Goal: Navigation & Orientation: Find specific page/section

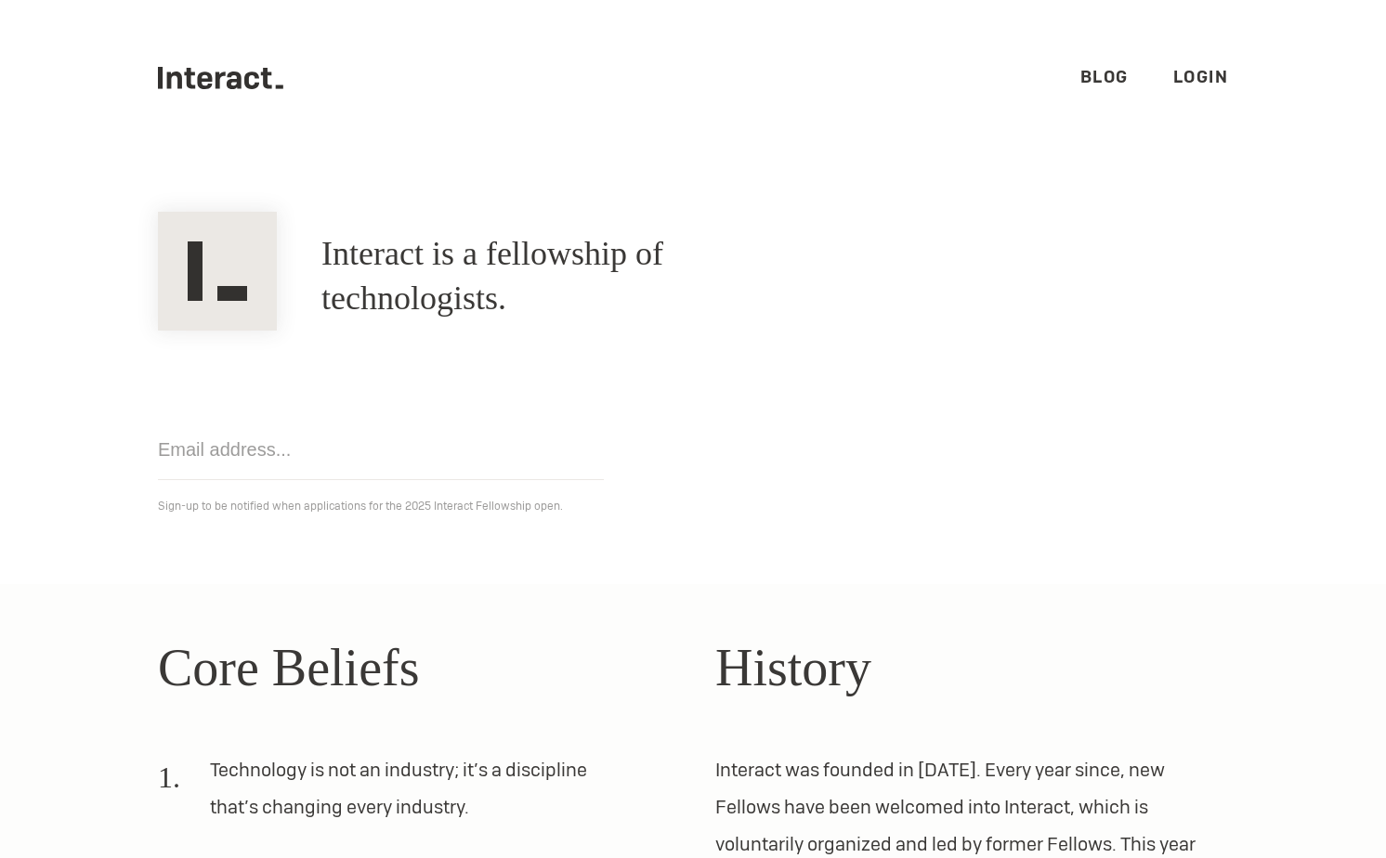
click at [1202, 83] on link "Login" at bounding box center [1201, 76] width 56 height 21
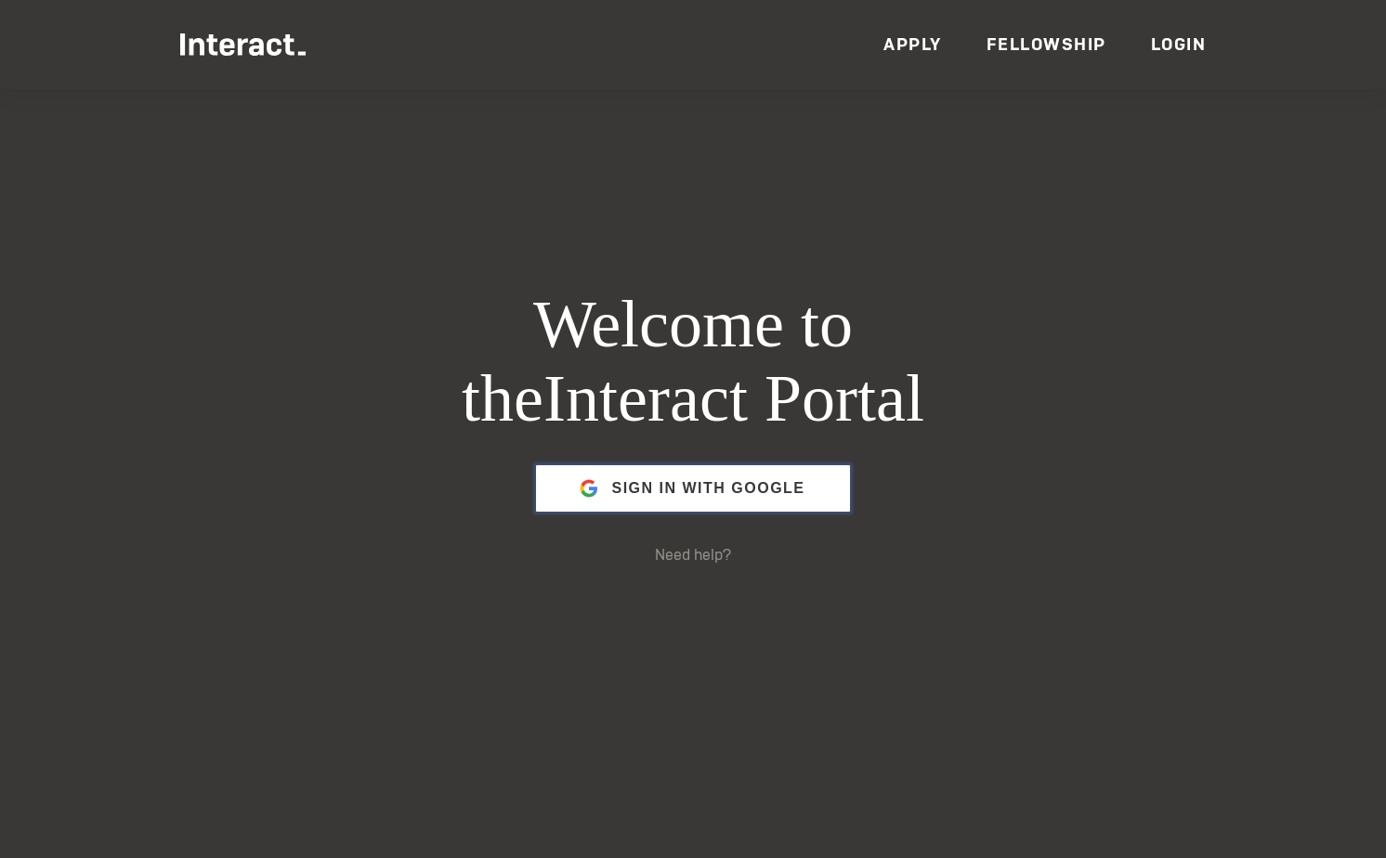
click at [738, 503] on span "Sign in with Google" at bounding box center [707, 488] width 193 height 45
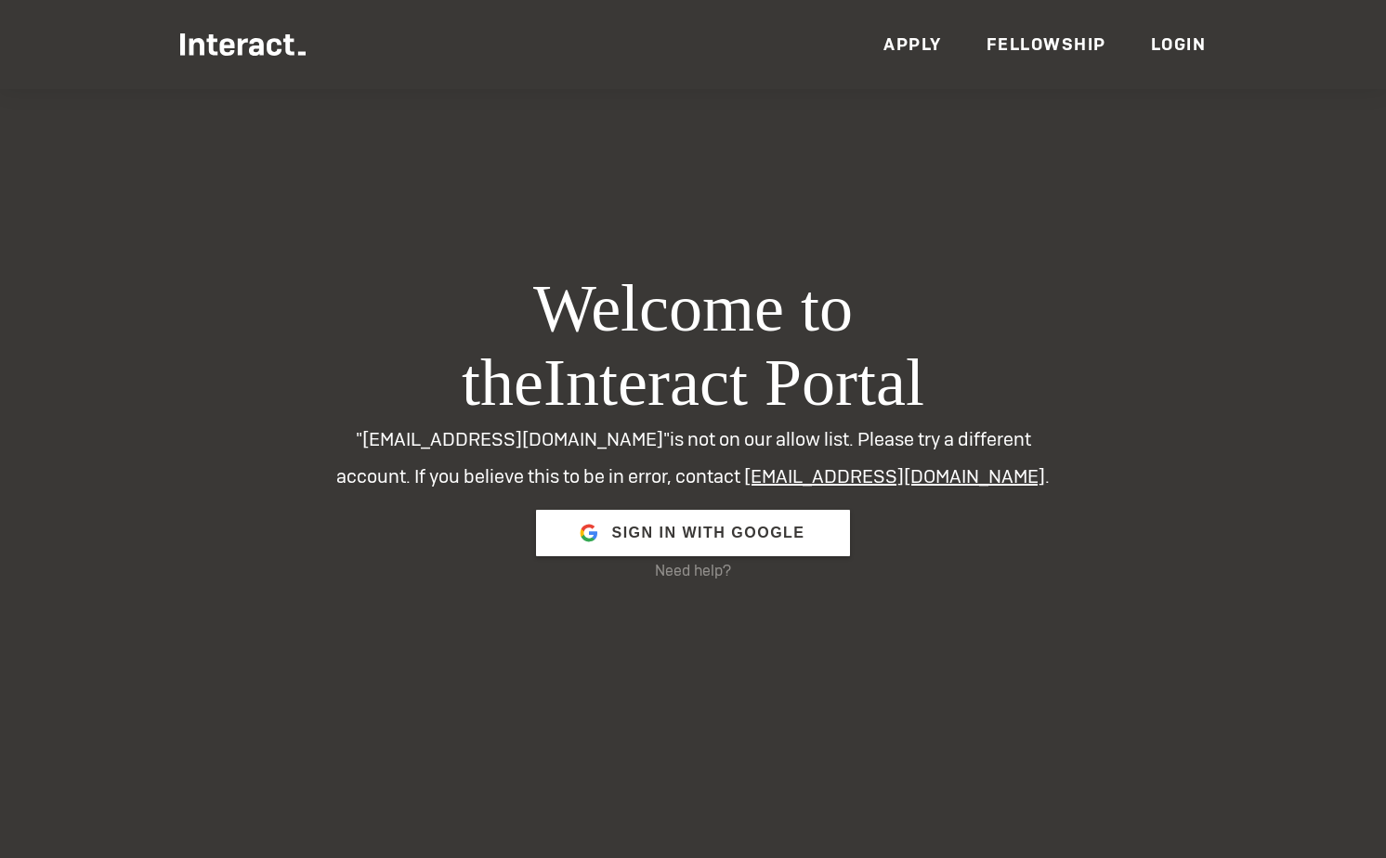
click at [1006, 35] on link "Fellowship" at bounding box center [1046, 43] width 120 height 21
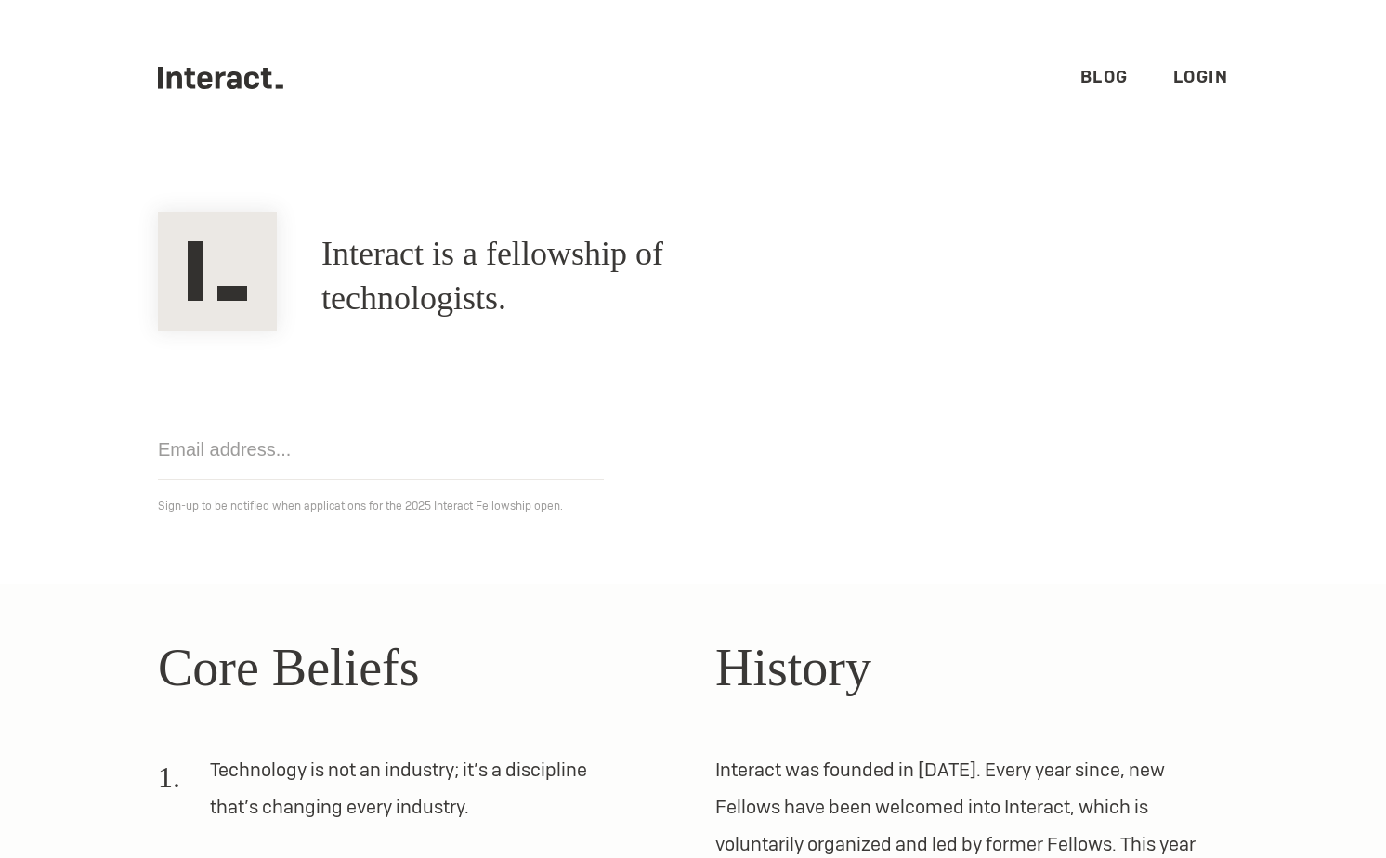
scroll to position [463, 0]
